Goal: Task Accomplishment & Management: Manage account settings

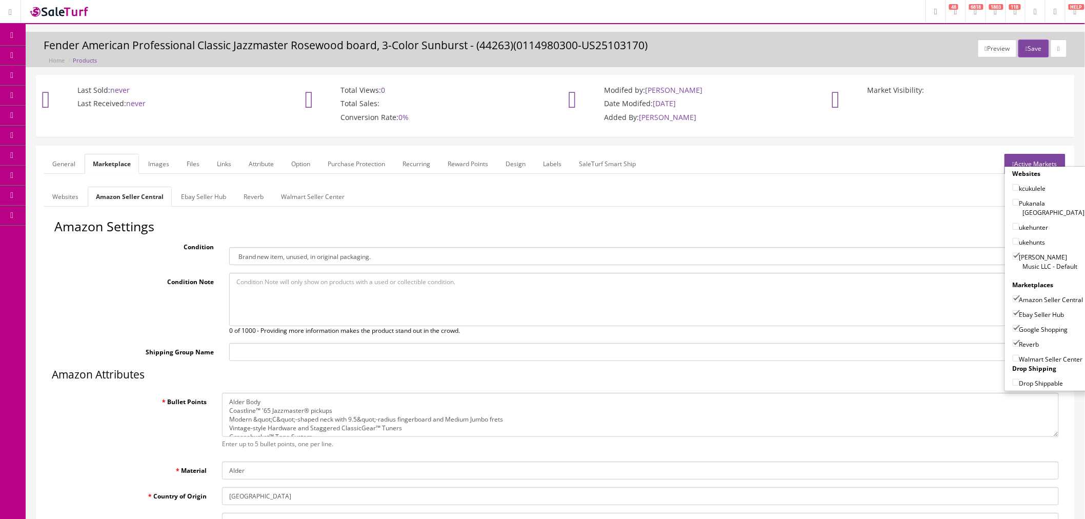
scroll to position [8, 0]
click at [101, 309] on div "Condition Note 0 of 1000 - Providing more information makes the product stand o…" at bounding box center [555, 304] width 1002 height 63
click at [73, 54] on span "Products" at bounding box center [73, 55] width 25 height 9
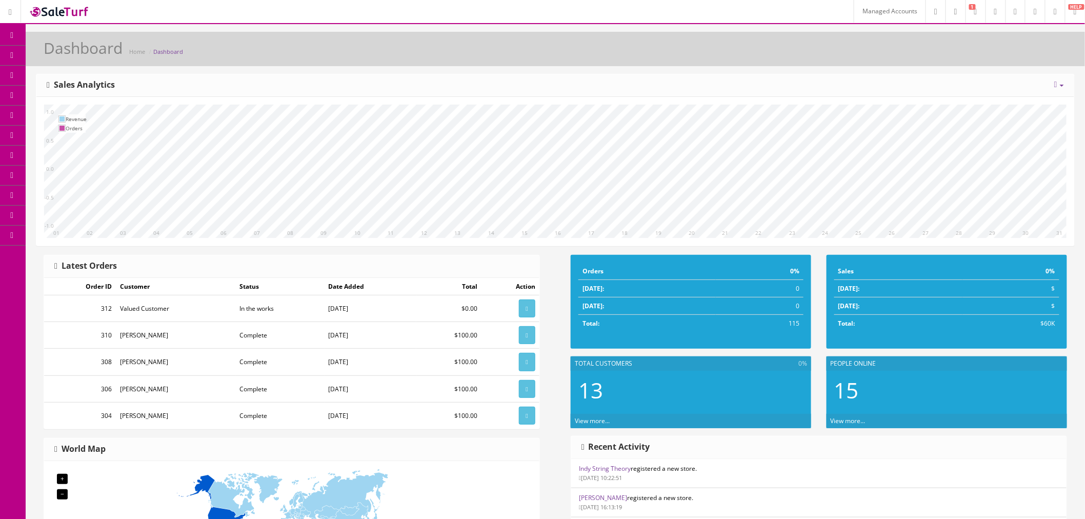
click at [862, 8] on link "Managed Accounts" at bounding box center [890, 11] width 72 height 23
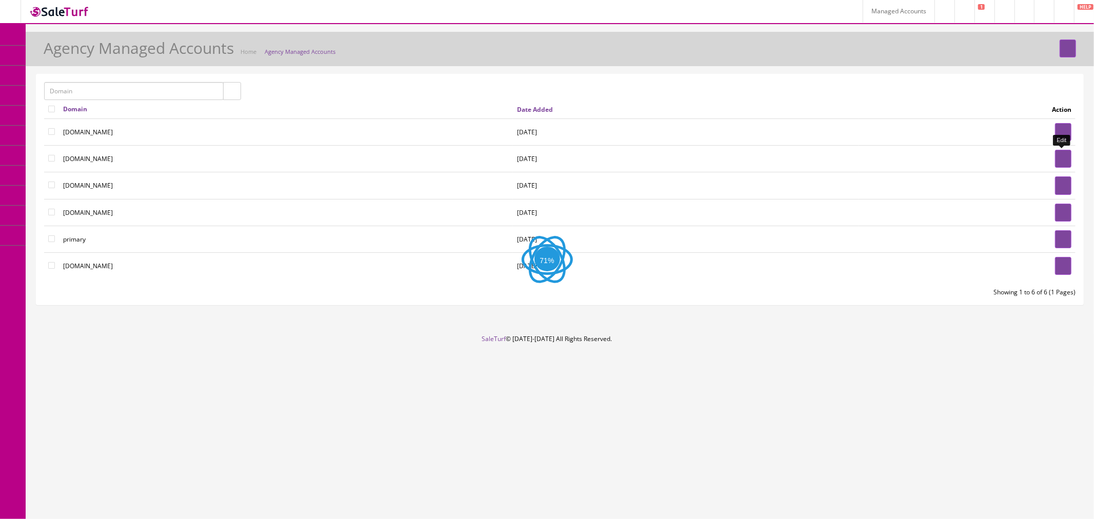
click at [1060, 163] on link at bounding box center [1063, 159] width 16 height 18
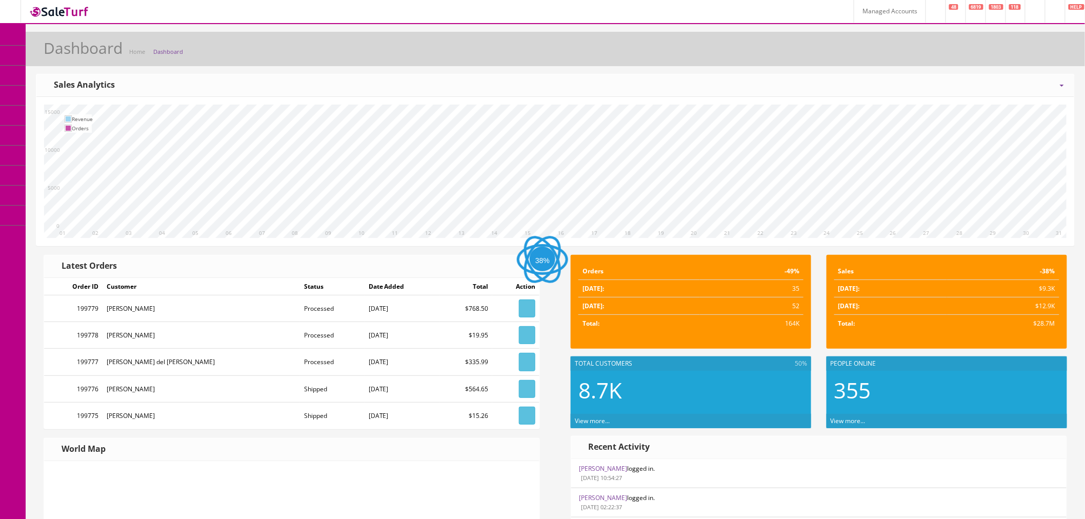
click at [106, 54] on link "Products" at bounding box center [80, 56] width 108 height 20
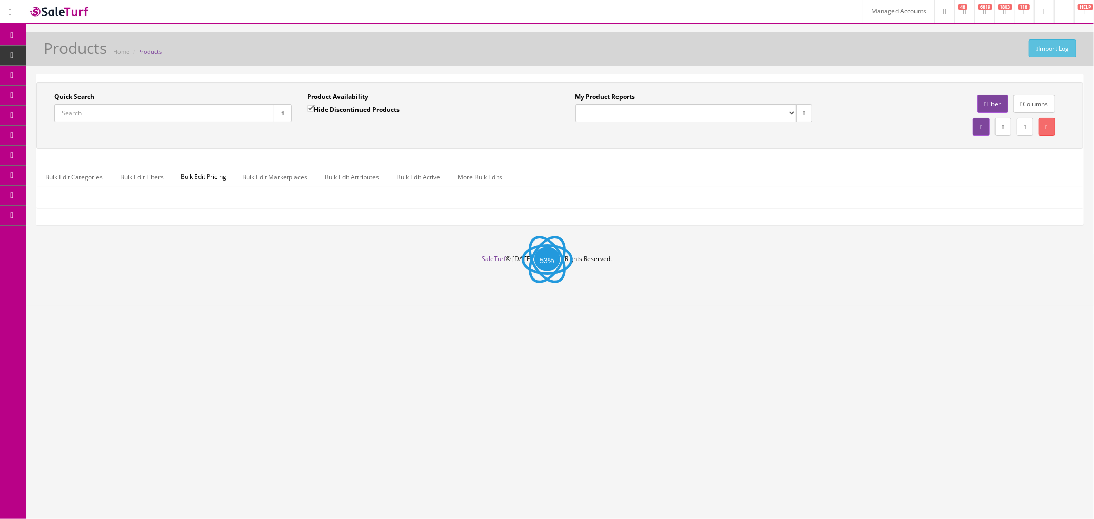
click at [131, 108] on input "Quick Search" at bounding box center [164, 113] width 220 height 18
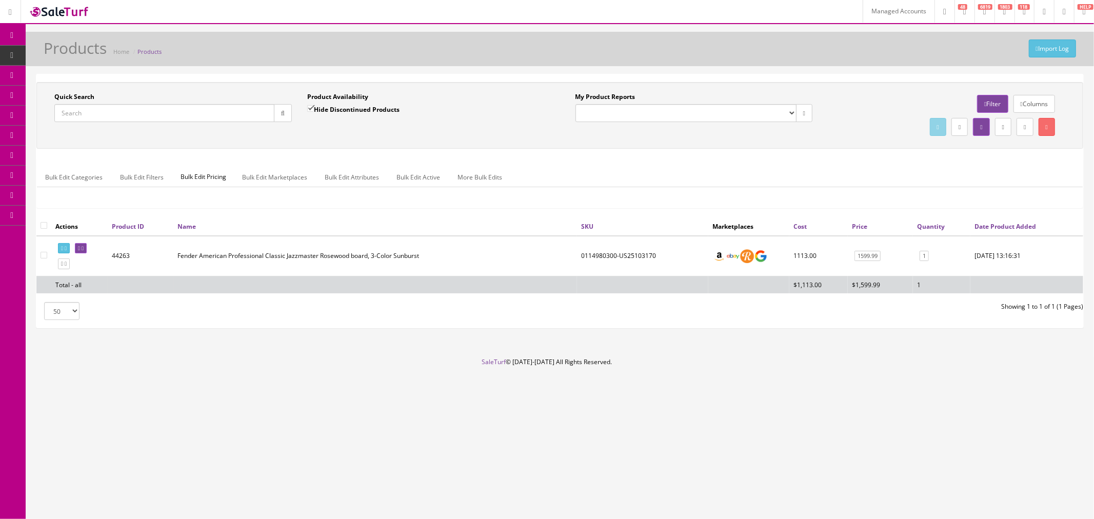
paste input "DAPBEDSVWCS-1229234"
type input "DAPBEDSVWCS-1229234"
click at [281, 111] on icon "button" at bounding box center [283, 113] width 4 height 6
click at [84, 248] on icon at bounding box center [83, 249] width 2 height 6
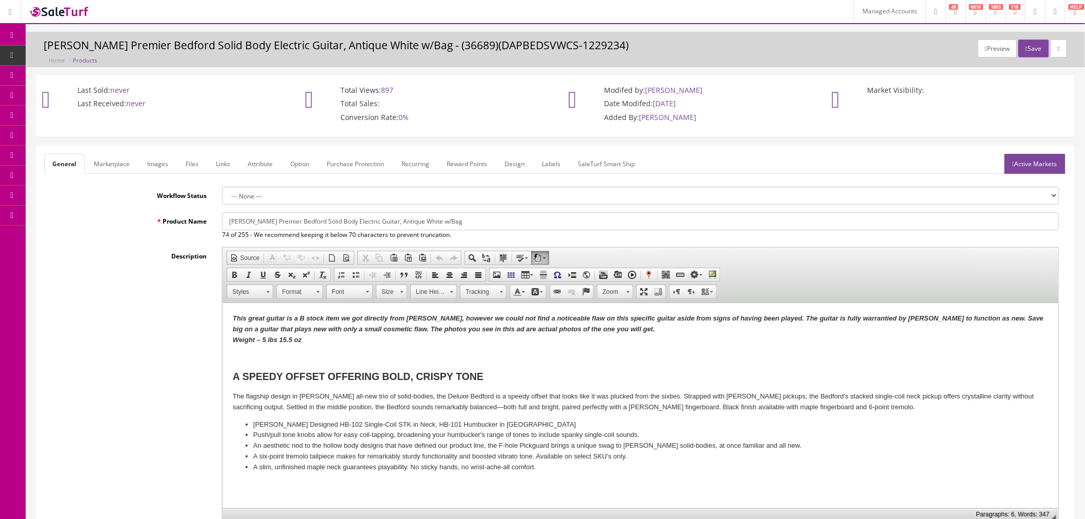
click at [115, 165] on link "Marketplace" at bounding box center [112, 164] width 52 height 20
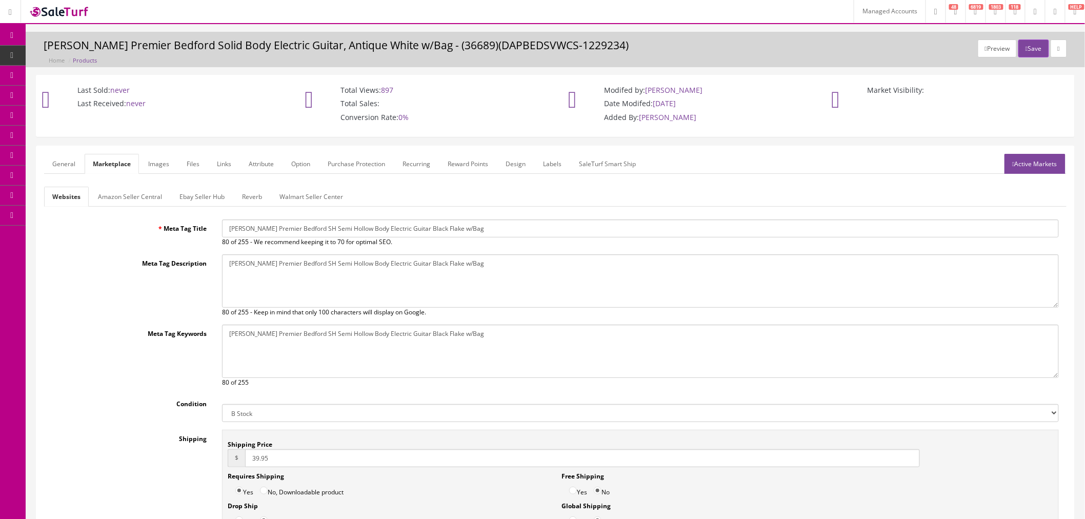
click at [124, 198] on link "Amazon Seller Central" at bounding box center [130, 197] width 81 height 20
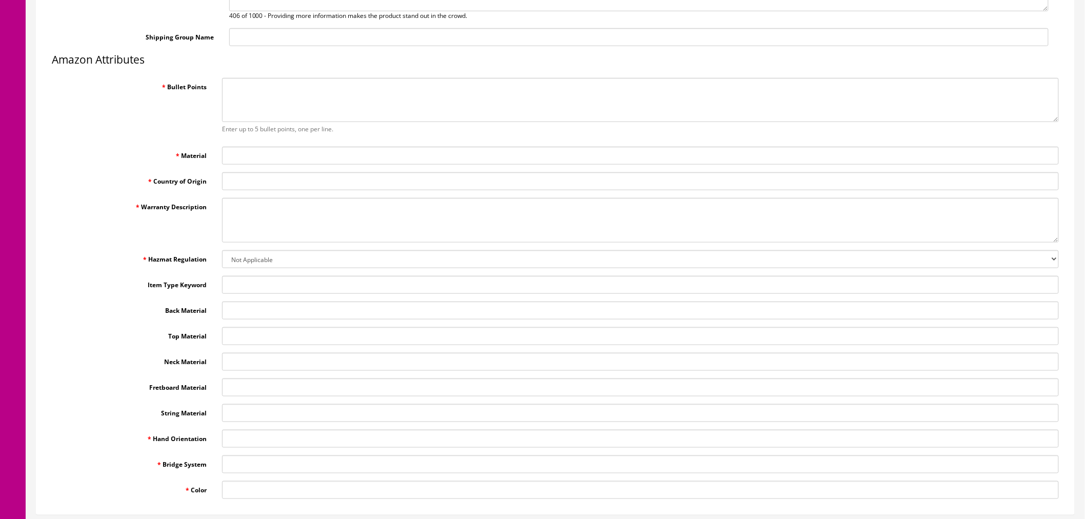
scroll to position [342, 0]
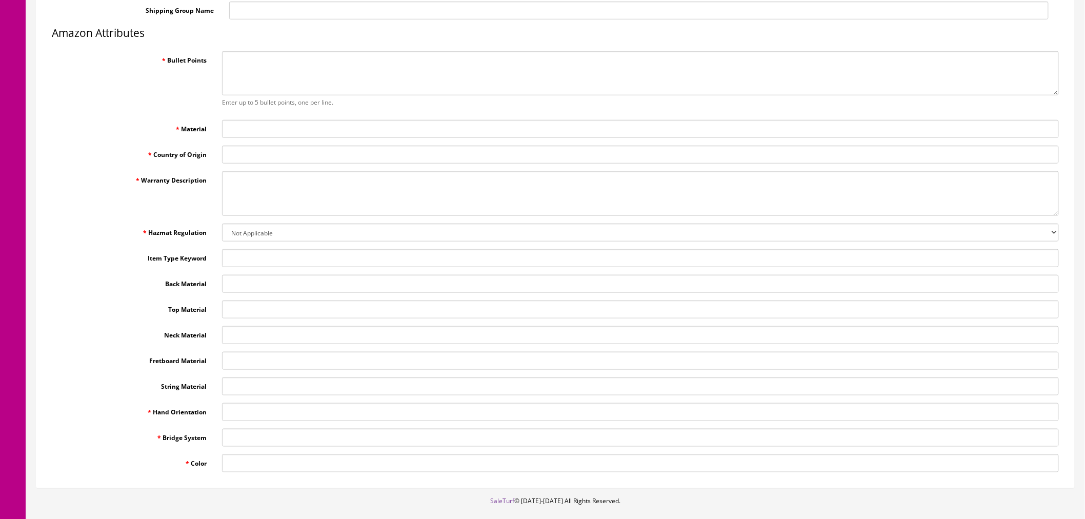
click at [256, 416] on input "Hand Orientation" at bounding box center [640, 412] width 837 height 18
click at [259, 434] on input "Bridge System" at bounding box center [640, 438] width 837 height 18
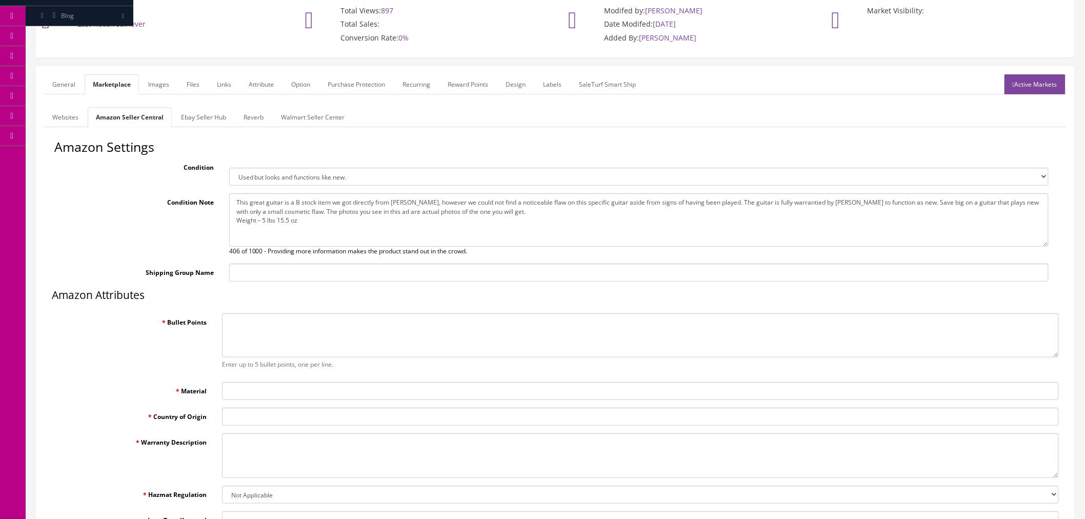
scroll to position [0, 0]
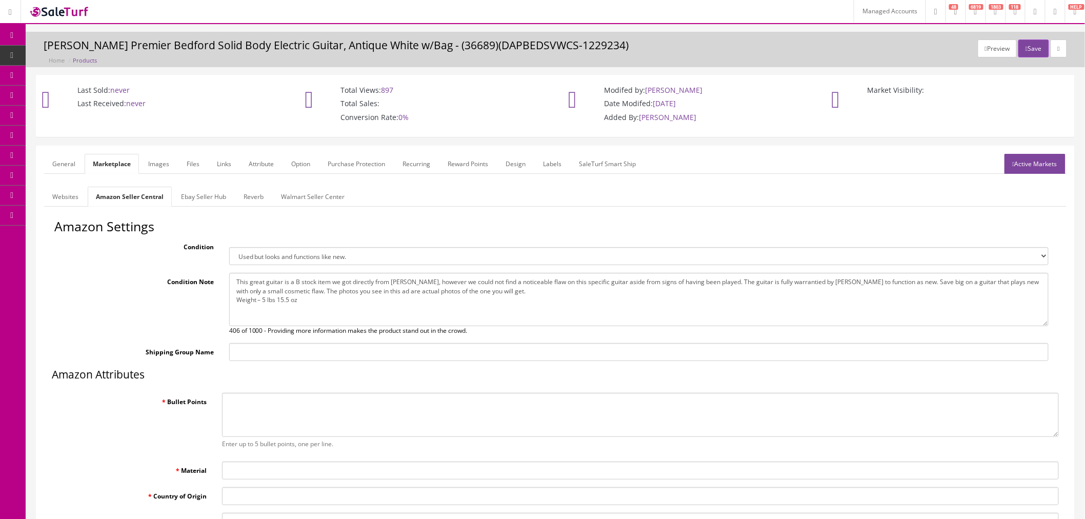
click at [78, 74] on span "Bundles" at bounding box center [72, 75] width 23 height 9
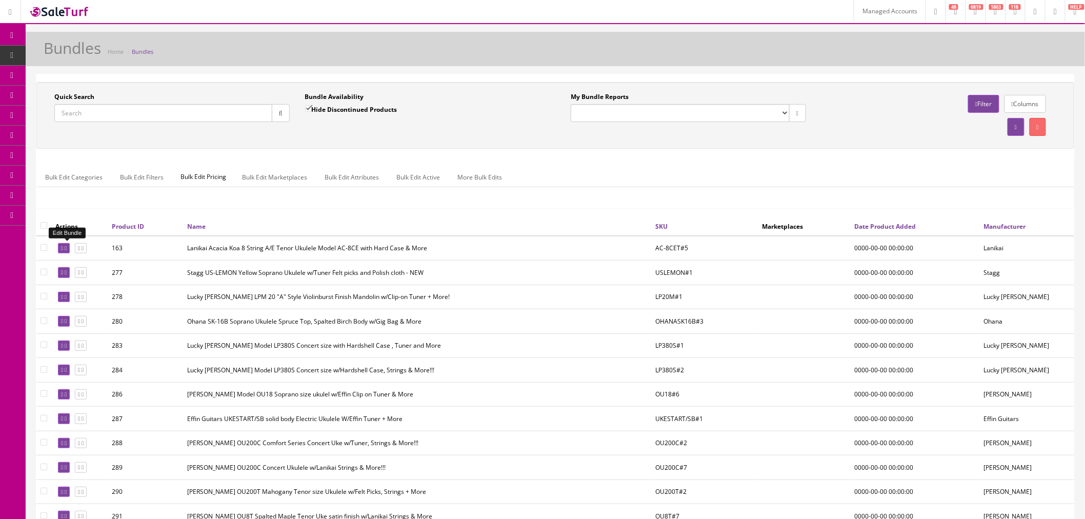
click at [63, 249] on icon at bounding box center [62, 249] width 2 height 6
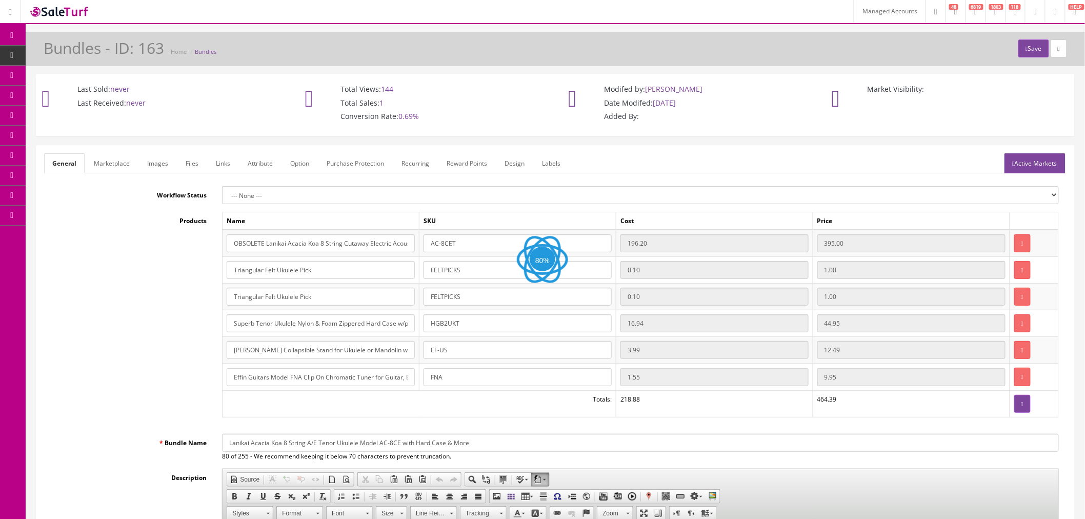
click at [109, 168] on link "Marketplace" at bounding box center [112, 163] width 52 height 20
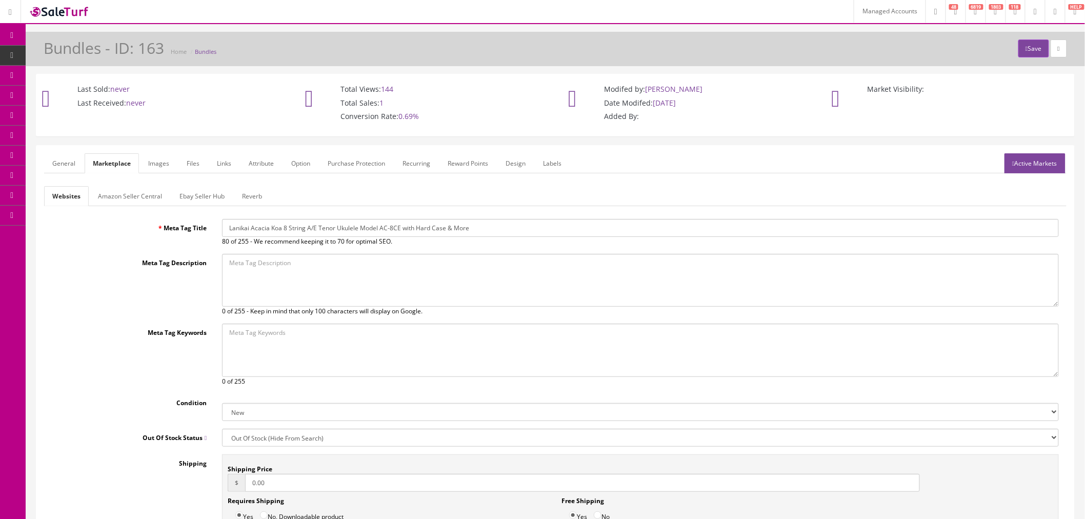
click at [122, 195] on link "Amazon Seller Central" at bounding box center [130, 196] width 81 height 20
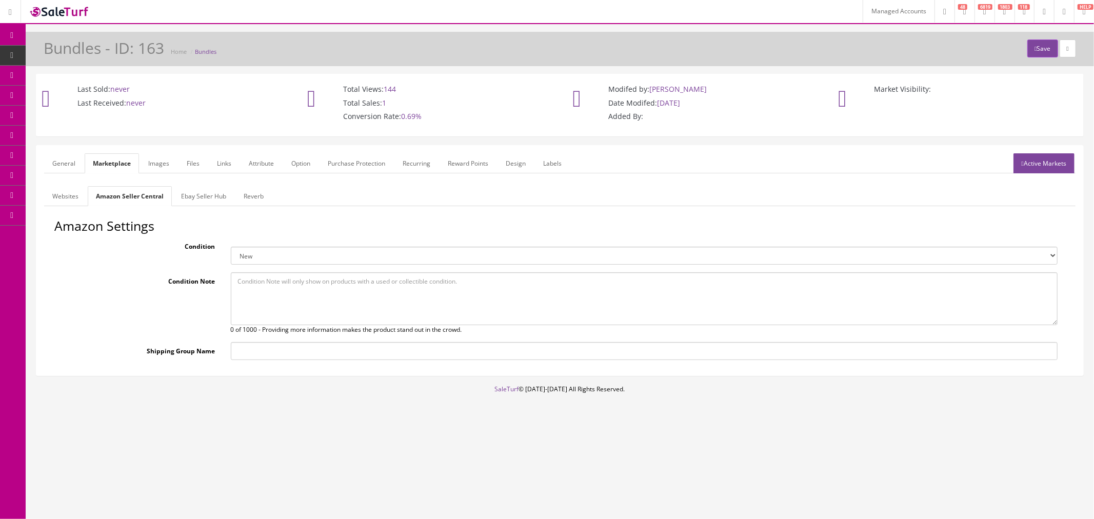
click at [1030, 165] on link "Active Markets" at bounding box center [1043, 163] width 61 height 20
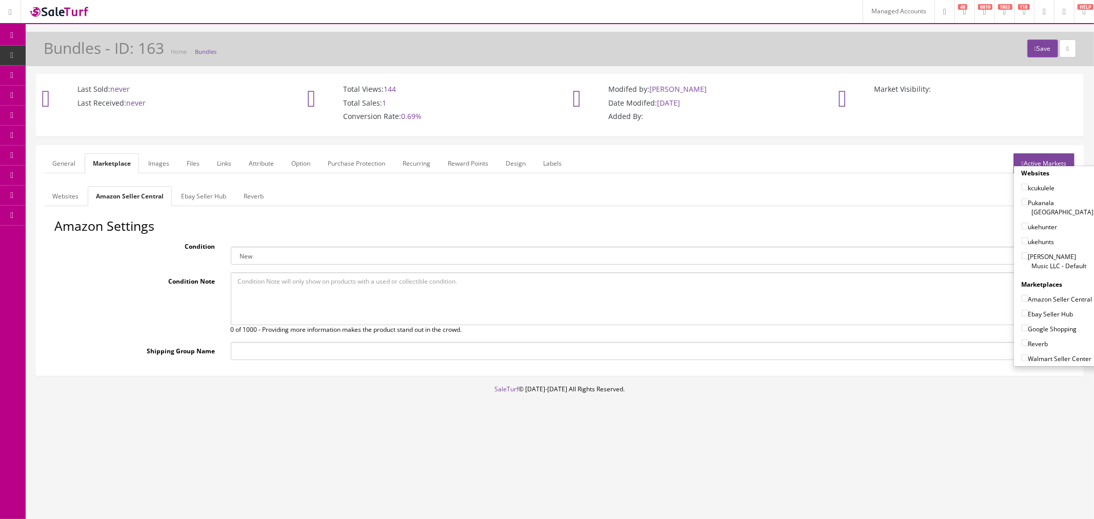
click at [313, 203] on ul "Websites Amazon Seller Central Ebay Seller Hub Reverb" at bounding box center [559, 196] width 1031 height 20
click at [1032, 163] on link "Active Markets" at bounding box center [1043, 163] width 61 height 20
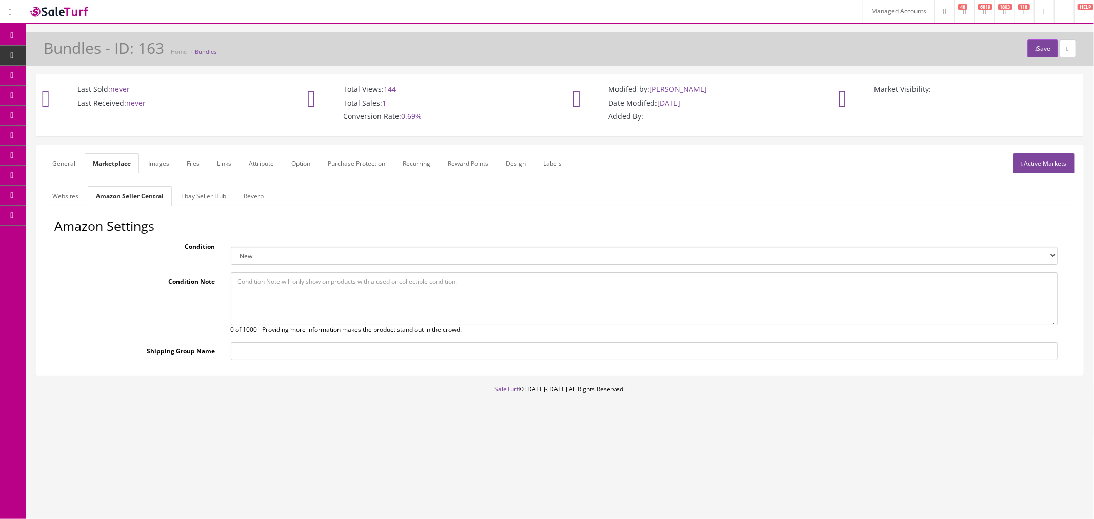
click at [197, 200] on link "Ebay Seller Hub" at bounding box center [204, 196] width 62 height 20
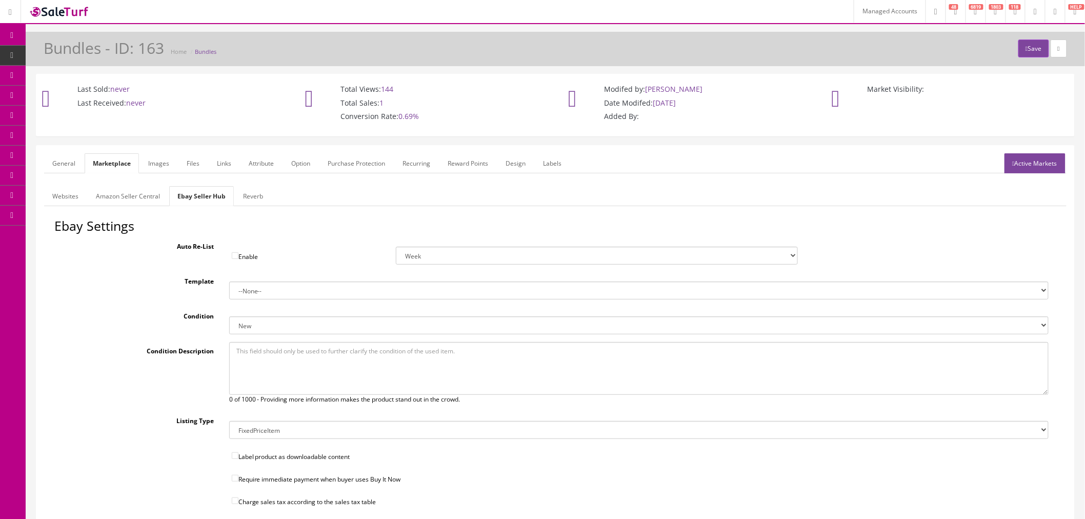
click at [119, 199] on link "Amazon Seller Central" at bounding box center [128, 196] width 81 height 20
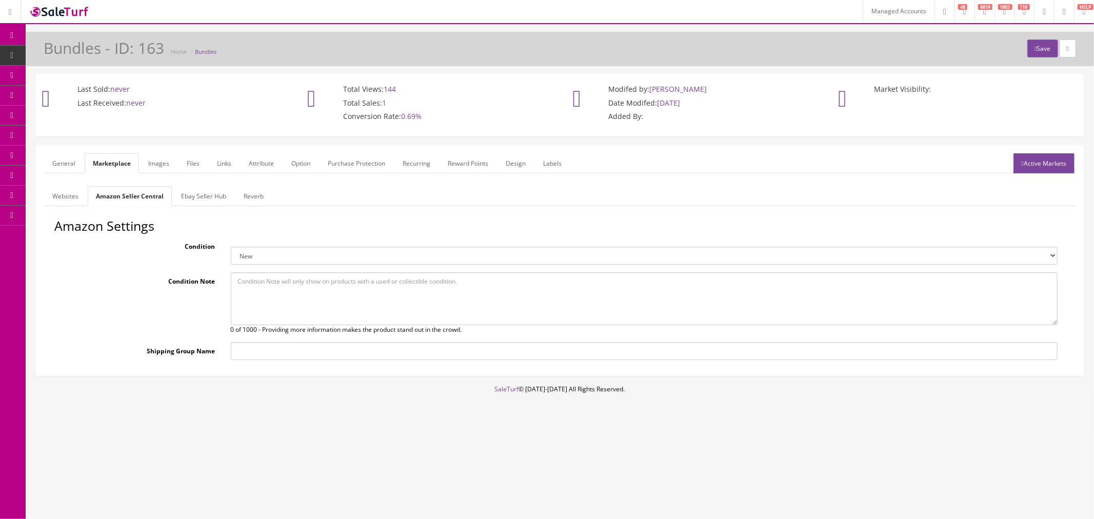
click at [187, 198] on link "Ebay Seller Hub" at bounding box center [204, 196] width 62 height 20
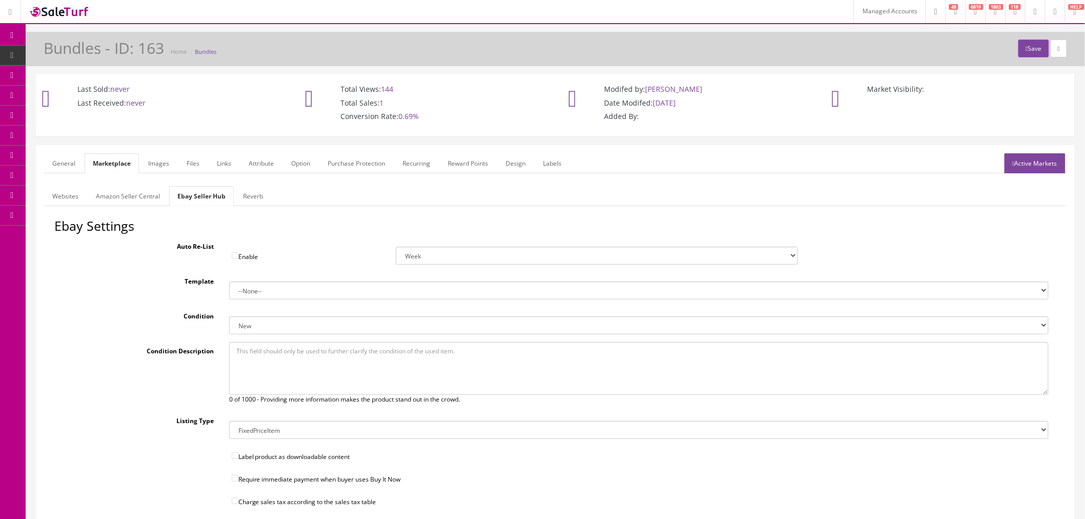
click at [239, 200] on link "Reverb" at bounding box center [253, 196] width 36 height 20
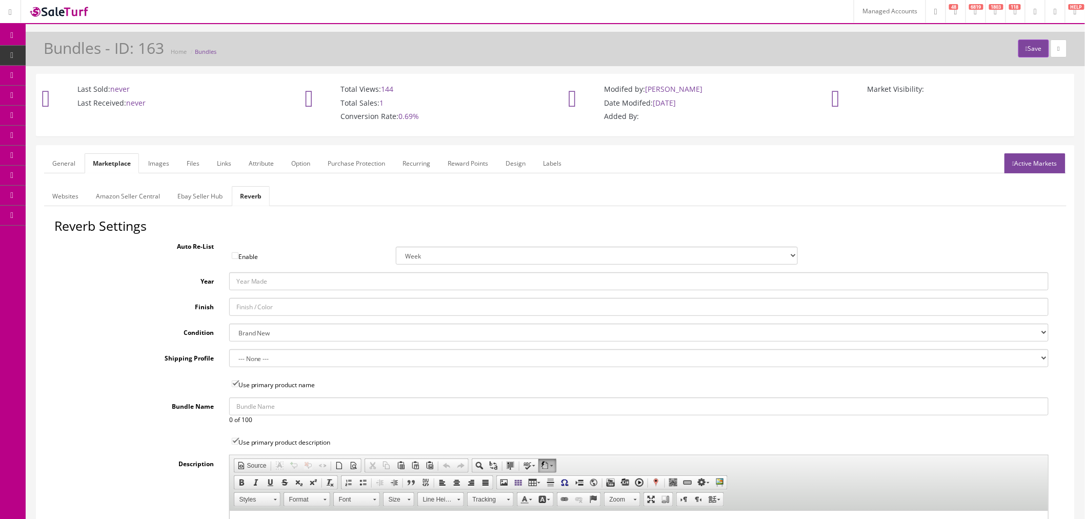
click at [119, 202] on link "Amazon Seller Central" at bounding box center [128, 196] width 81 height 20
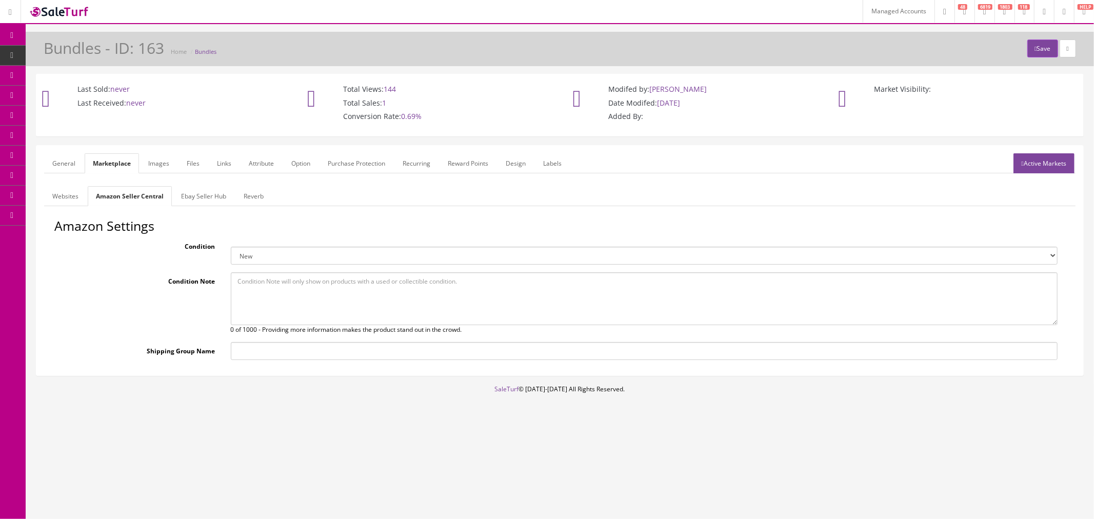
click at [68, 197] on link "Websites" at bounding box center [65, 196] width 43 height 20
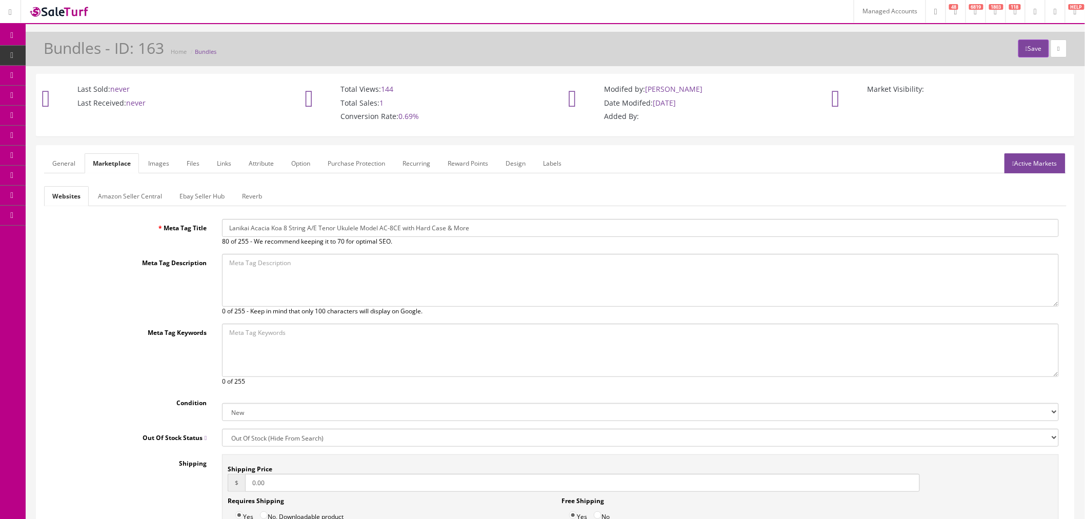
click at [62, 159] on link "General" at bounding box center [63, 163] width 39 height 20
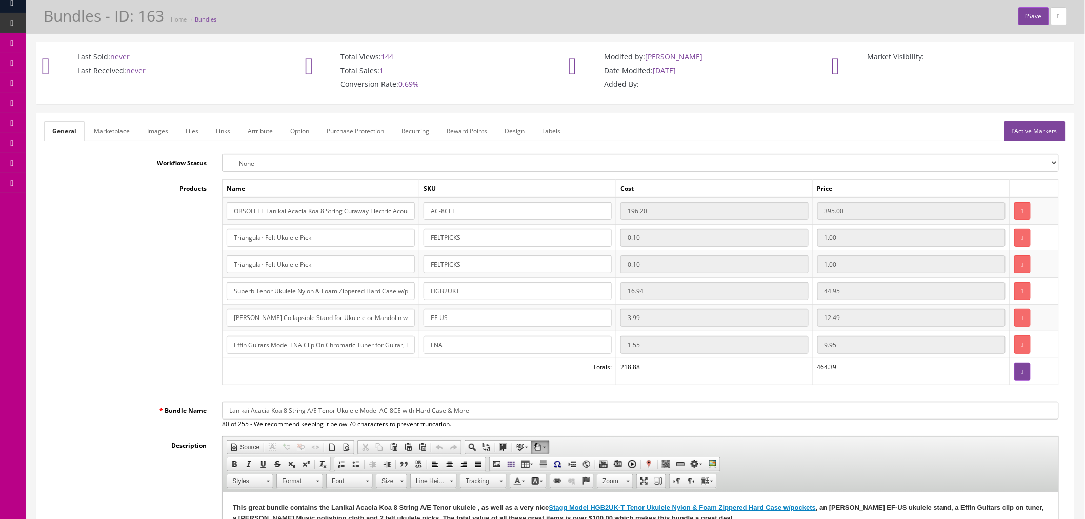
scroll to position [12, 0]
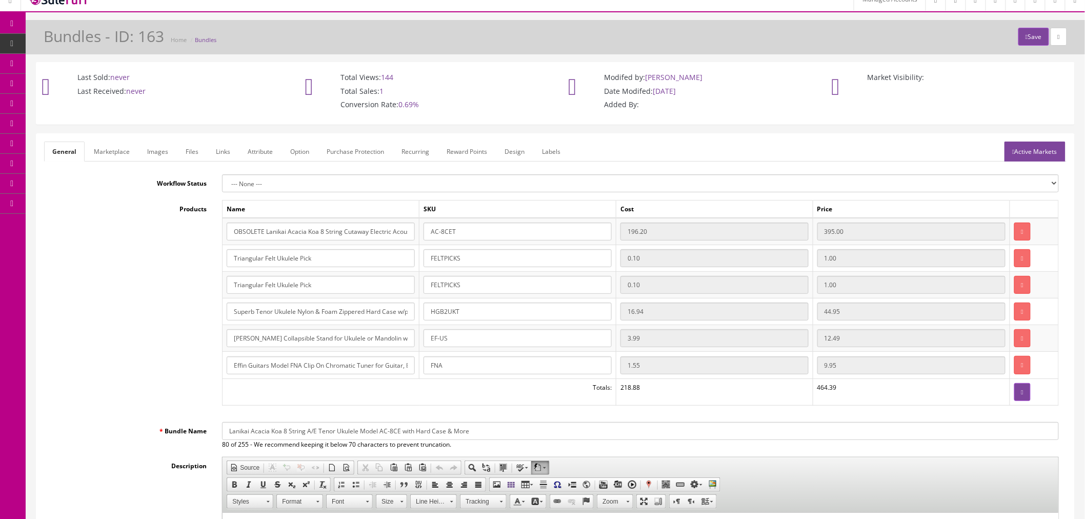
click at [1025, 147] on link "Active Markets" at bounding box center [1035, 152] width 61 height 20
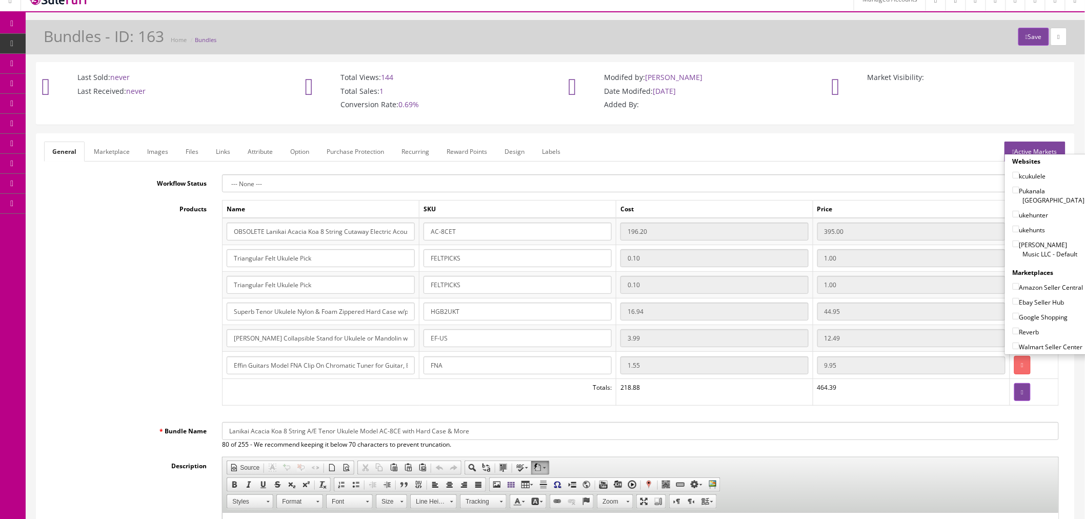
click at [879, 156] on ul "General Marketplace Images Files Links Attribute Option Purchase Protection Rec…" at bounding box center [555, 152] width 1022 height 20
click at [88, 66] on span "Bundles" at bounding box center [77, 63] width 23 height 9
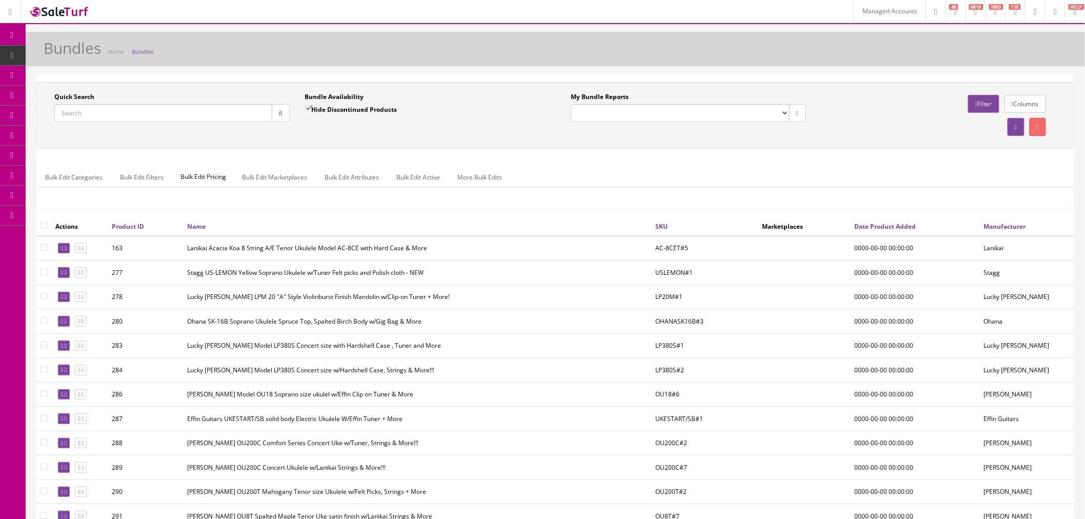
click at [59, 52] on icon at bounding box center [54, 55] width 11 height 8
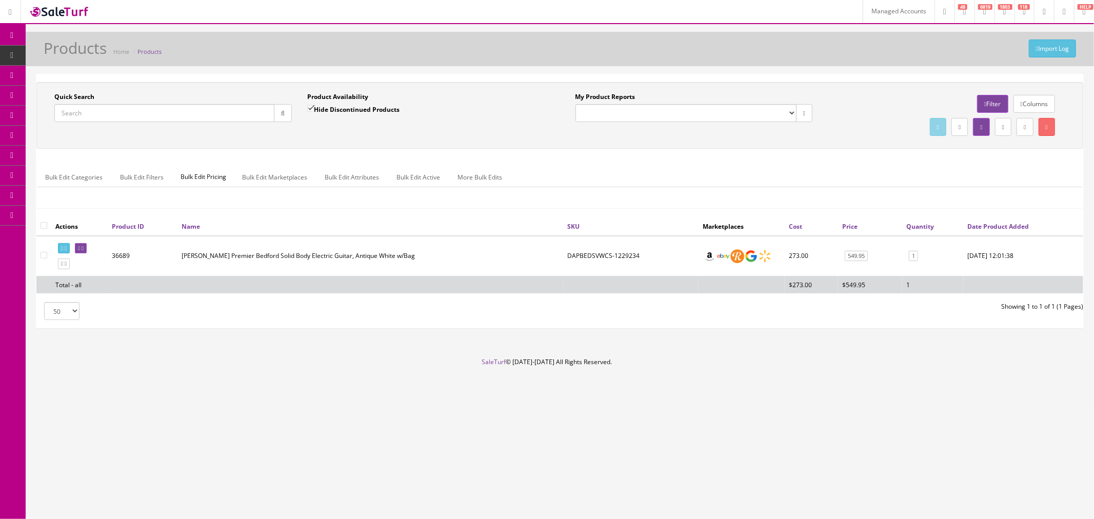
click at [46, 255] on input"] "checkbox" at bounding box center [44, 255] width 7 height 7
checkbox input"] "true"
